Goal: Information Seeking & Learning: Learn about a topic

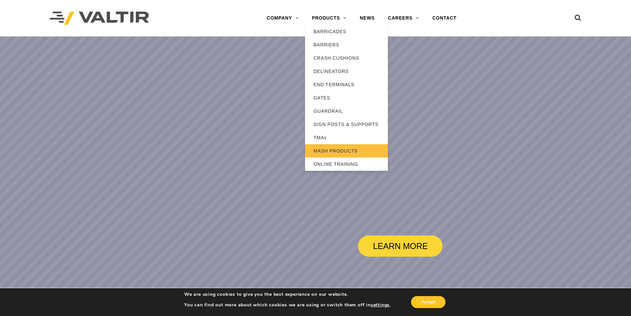
click at [341, 150] on link "MASH PRODUCTS" at bounding box center [346, 150] width 83 height 13
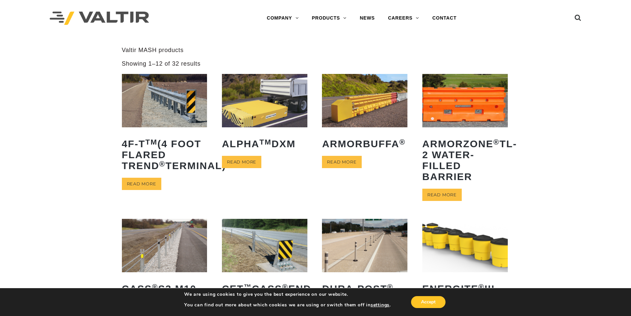
click at [265, 96] on img at bounding box center [264, 100] width 85 height 53
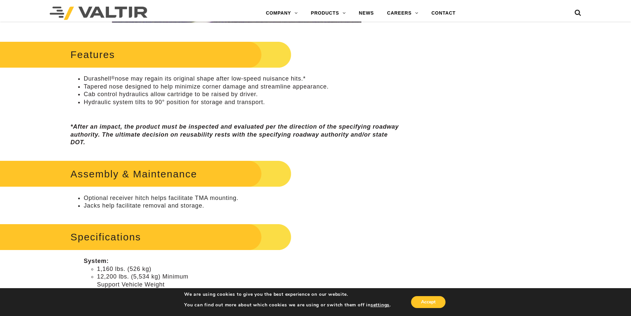
scroll to position [298, 0]
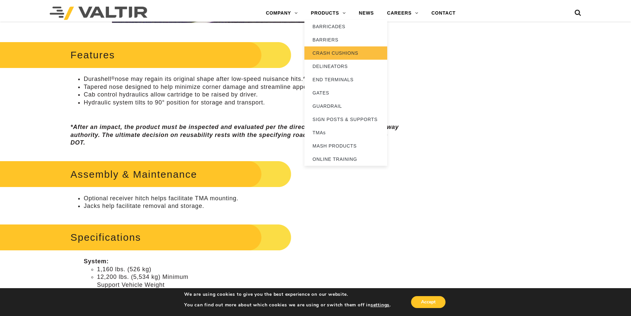
click at [331, 53] on link "CRASH CUSHIONS" at bounding box center [345, 52] width 83 height 13
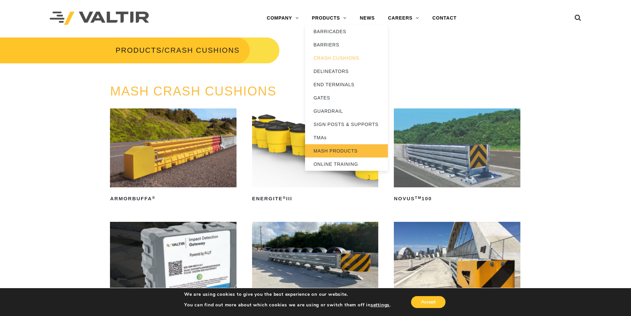
click at [333, 153] on link "MASH PRODUCTS" at bounding box center [346, 150] width 83 height 13
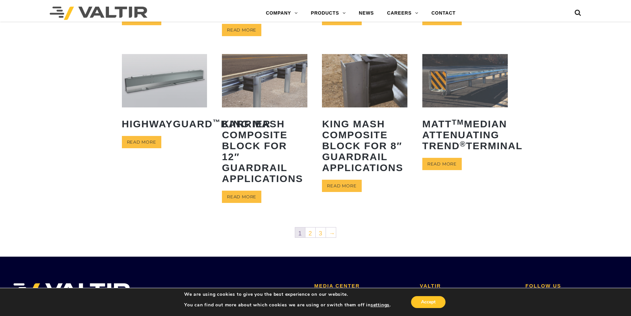
scroll to position [298, 0]
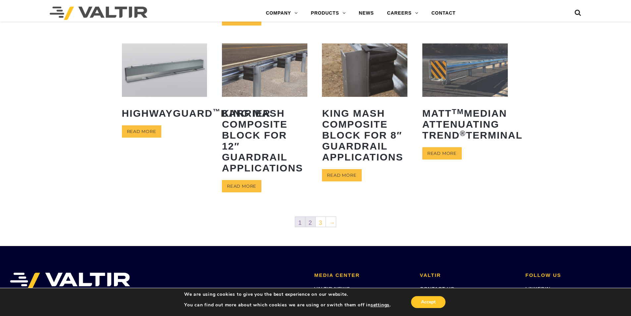
click at [309, 220] on link "2" at bounding box center [310, 222] width 10 height 10
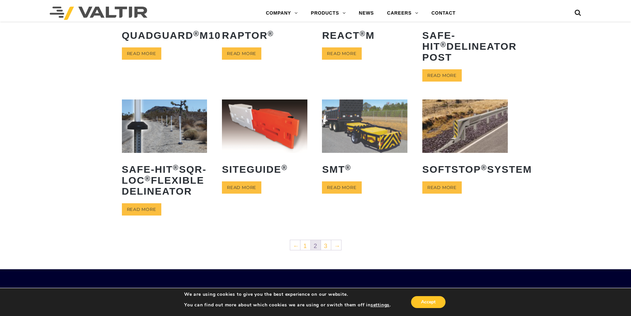
scroll to position [232, 0]
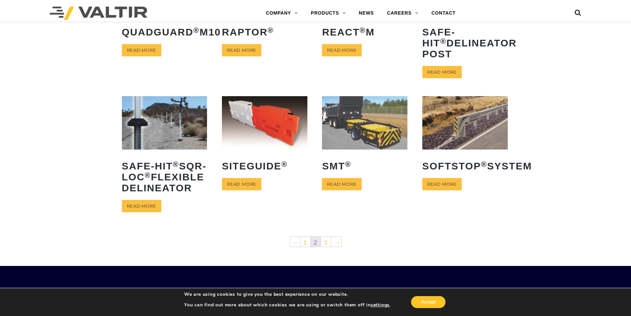
click at [162, 134] on img at bounding box center [164, 122] width 85 height 53
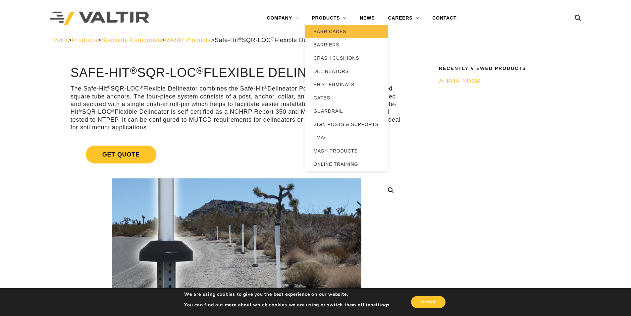
click at [334, 29] on link "BARRICADES" at bounding box center [346, 31] width 83 height 13
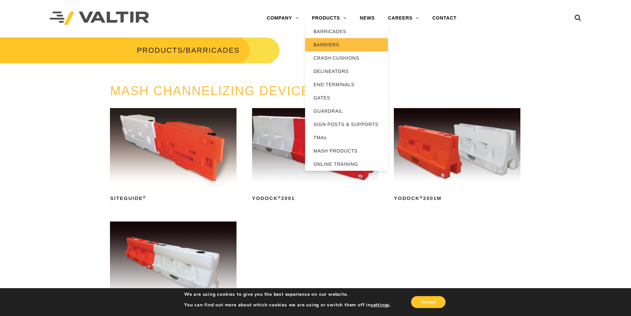
click at [320, 45] on link "BARRIERS" at bounding box center [346, 44] width 83 height 13
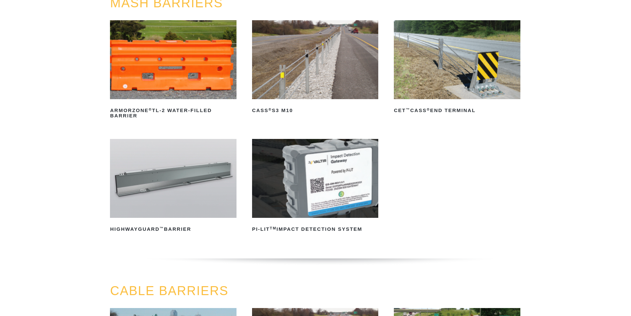
scroll to position [99, 0]
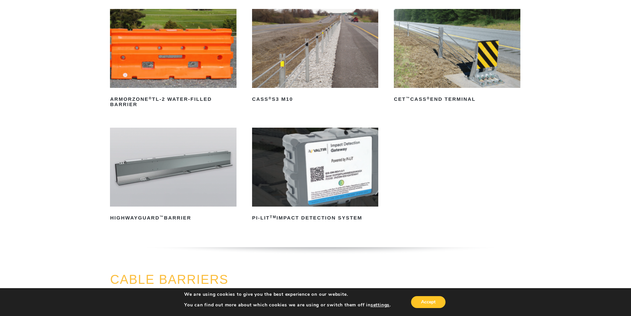
click at [325, 151] on img at bounding box center [315, 167] width 126 height 79
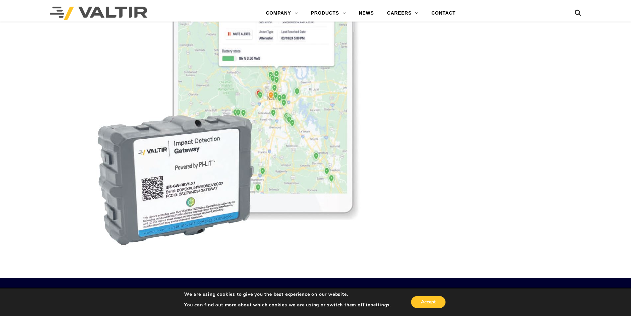
scroll to position [2204, 0]
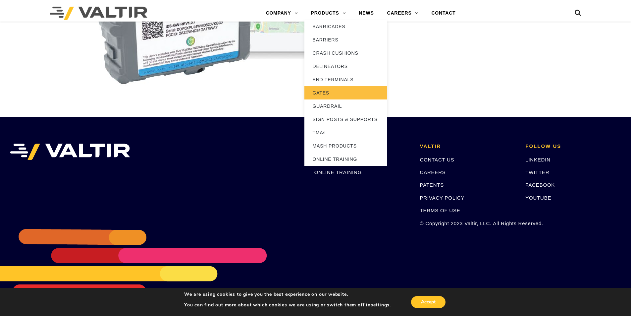
click at [325, 95] on link "GATES" at bounding box center [345, 92] width 83 height 13
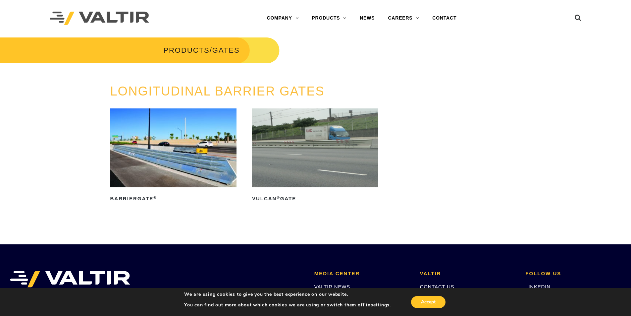
click at [311, 141] on img at bounding box center [315, 147] width 126 height 79
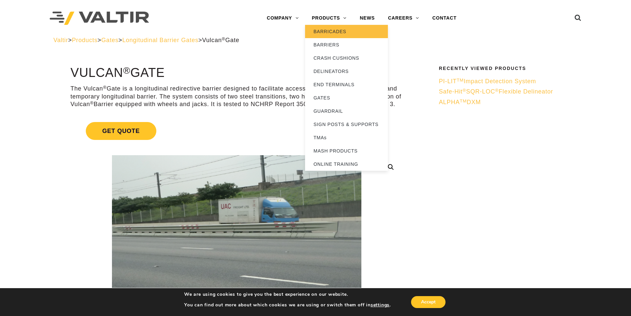
click at [331, 33] on link "BARRICADES" at bounding box center [346, 31] width 83 height 13
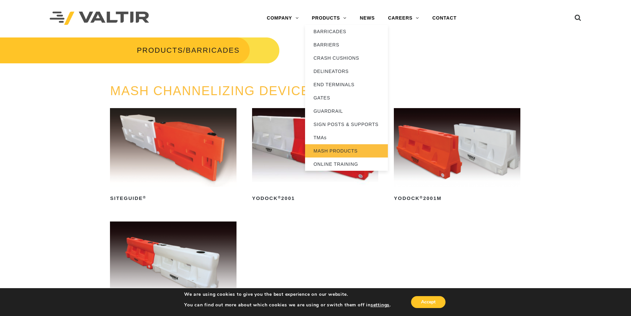
click at [334, 149] on link "MASH PRODUCTS" at bounding box center [346, 150] width 83 height 13
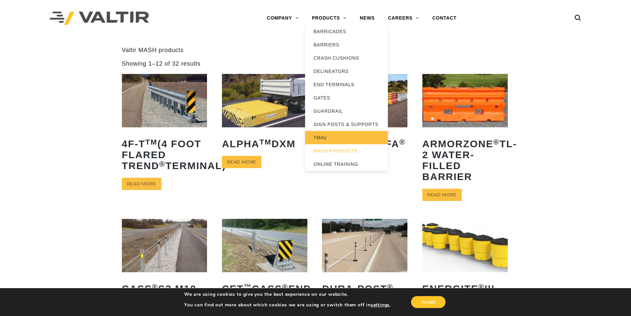
click at [323, 138] on link "TMAs" at bounding box center [346, 137] width 83 height 13
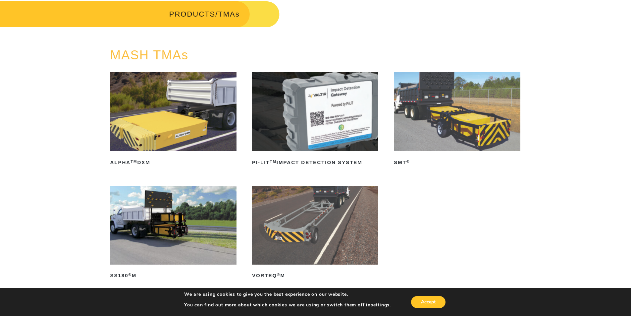
scroll to position [99, 0]
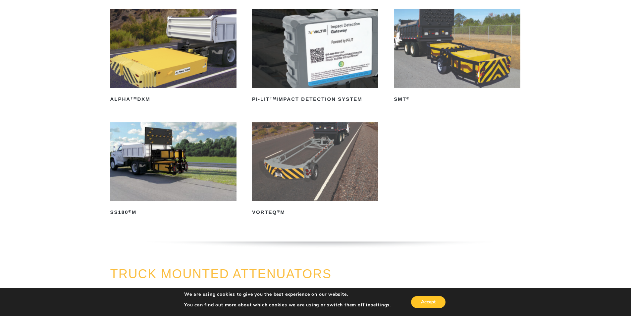
click at [313, 164] on img at bounding box center [315, 161] width 126 height 79
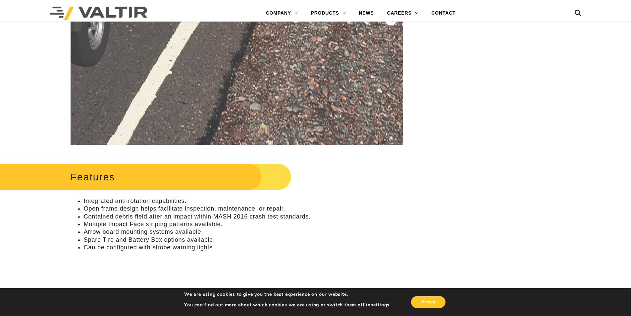
scroll to position [166, 0]
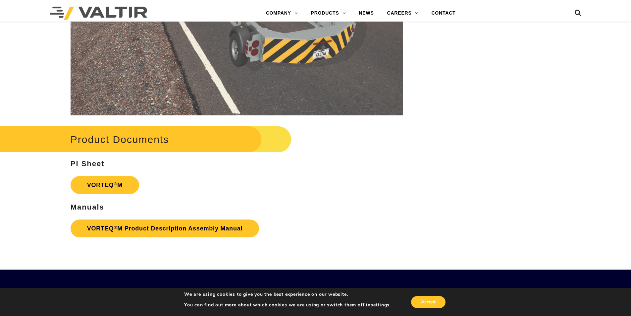
scroll to position [1259, 0]
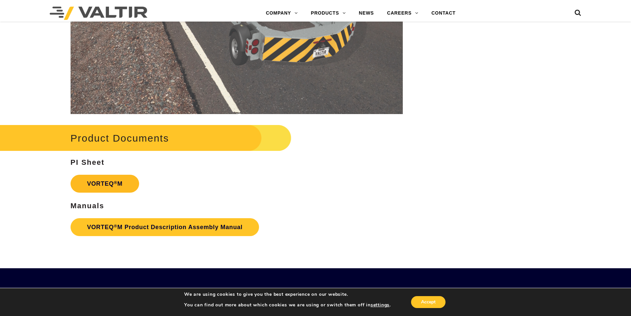
click at [119, 185] on link "VORTEQ ® M" at bounding box center [105, 184] width 69 height 18
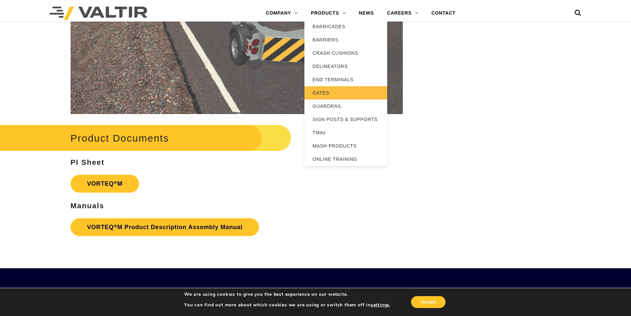
click at [328, 92] on link "GATES" at bounding box center [345, 92] width 83 height 13
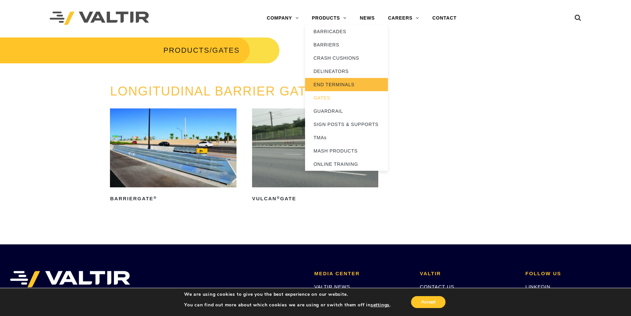
click at [330, 84] on link "END TERMINALS" at bounding box center [346, 84] width 83 height 13
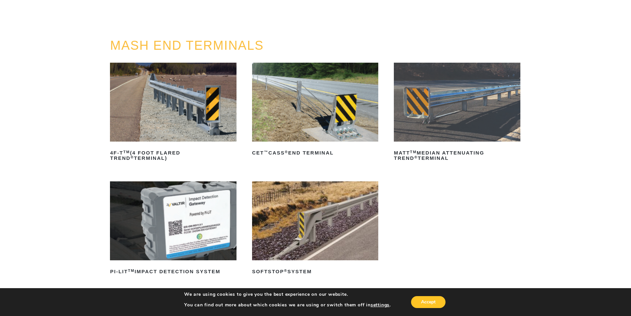
scroll to position [33, 0]
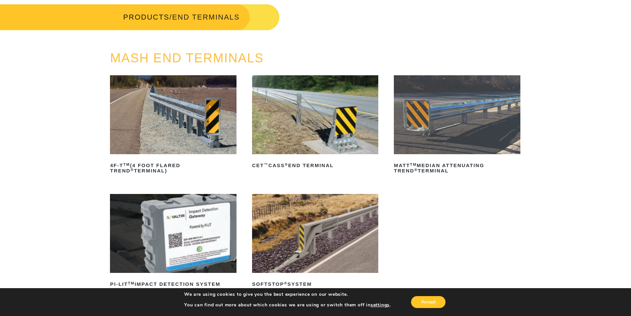
click at [418, 114] on img at bounding box center [457, 114] width 126 height 79
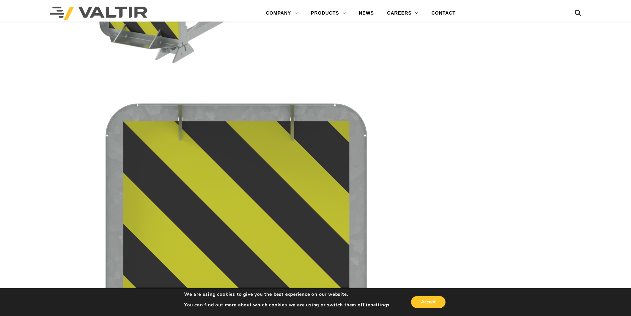
scroll to position [1591, 0]
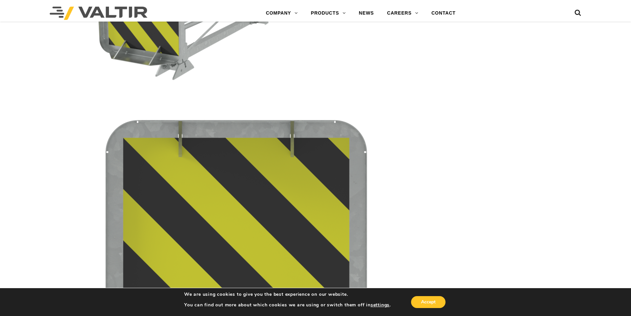
click at [133, 10] on img at bounding box center [99, 13] width 98 height 13
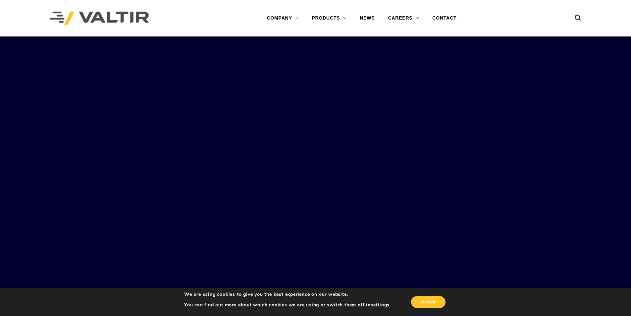
click at [435, 295] on div "Accept" at bounding box center [419, 302] width 56 height 14
click at [432, 302] on button "Accept" at bounding box center [428, 302] width 34 height 12
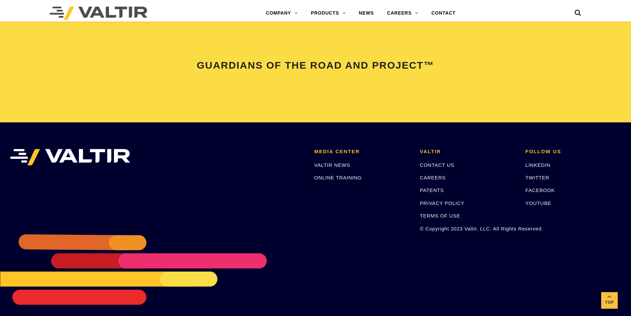
scroll to position [1391, 0]
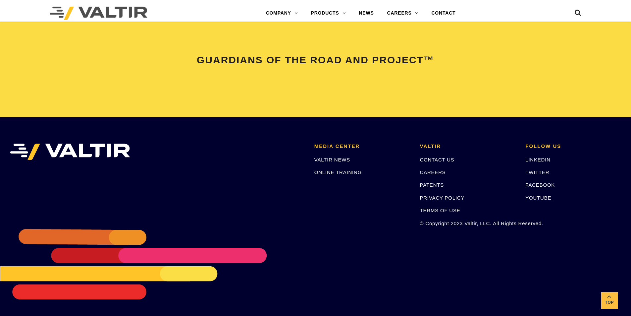
click at [543, 196] on link "YOUTUBE" at bounding box center [538, 198] width 26 height 6
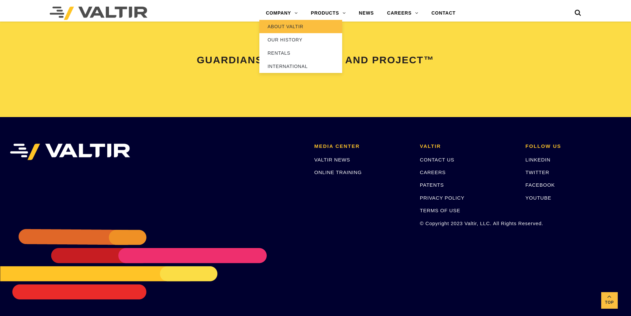
click at [279, 26] on link "ABOUT VALTIR" at bounding box center [300, 26] width 83 height 13
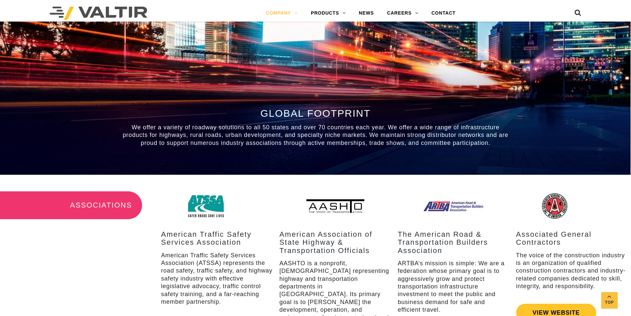
scroll to position [861, 0]
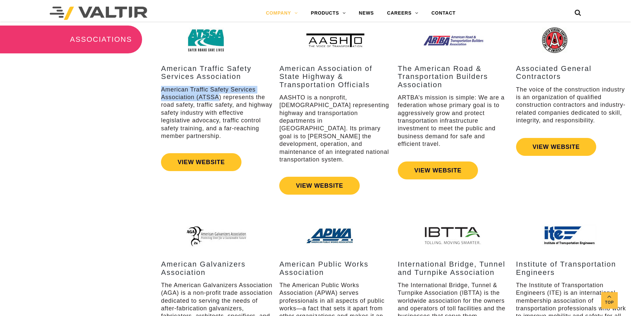
drag, startPoint x: 220, startPoint y: 96, endPoint x: 161, endPoint y: 91, distance: 59.1
click at [161, 91] on div "American Traffic Safety Services Association American Traffic Safety Services A…" at bounding box center [217, 112] width 118 height 172
drag, startPoint x: 210, startPoint y: 94, endPoint x: 218, endPoint y: 95, distance: 8.4
click at [211, 94] on p "American Traffic Safety Services Association (ATSSA) represents the road safety…" at bounding box center [217, 113] width 112 height 54
click at [221, 97] on p "American Traffic Safety Services Association (ATSSA) represents the road safety…" at bounding box center [217, 113] width 112 height 54
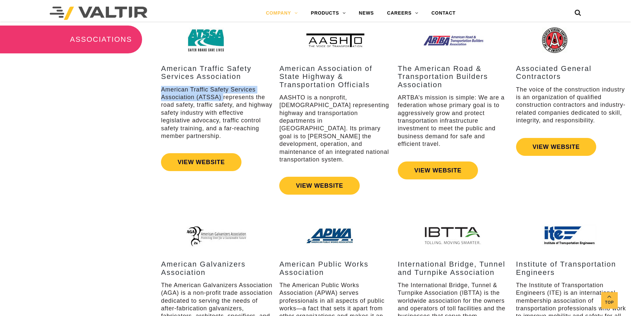
drag, startPoint x: 221, startPoint y: 97, endPoint x: 168, endPoint y: 92, distance: 52.9
click at [168, 92] on p "American Traffic Safety Services Association (ATSSA) represents the road safety…" at bounding box center [217, 113] width 112 height 54
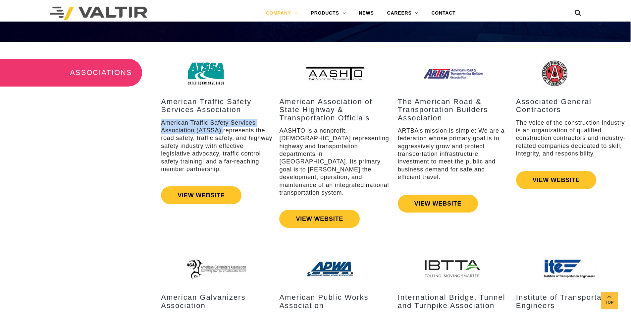
scroll to position [961, 0]
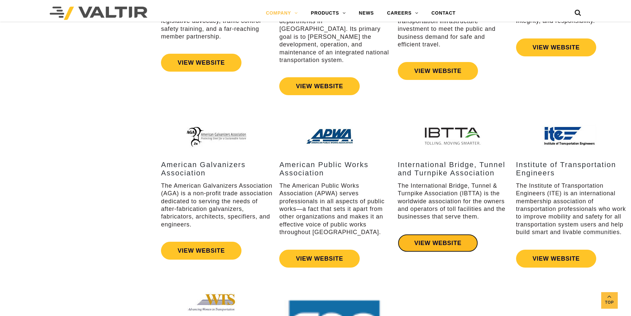
click at [439, 237] on link "VIEW WEBSITE" at bounding box center [438, 243] width 80 height 18
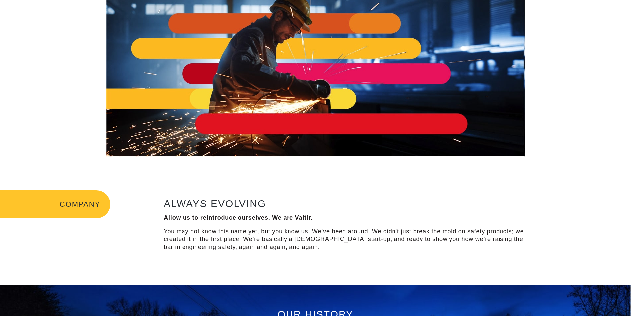
scroll to position [0, 0]
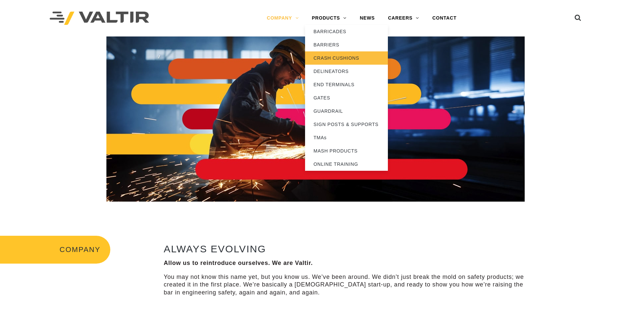
click at [329, 59] on link "CRASH CUSHIONS" at bounding box center [346, 57] width 83 height 13
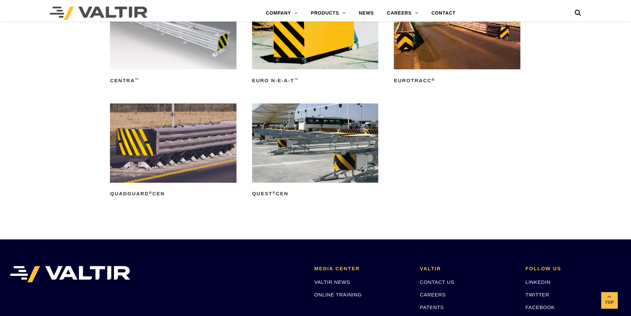
scroll to position [2327, 0]
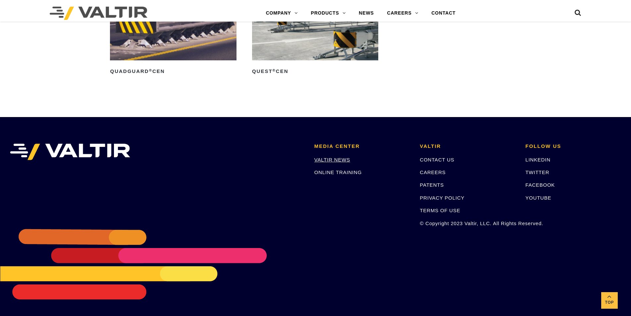
click at [342, 161] on link "VALTIR NEWS" at bounding box center [332, 160] width 36 height 6
